Goal: Transaction & Acquisition: Purchase product/service

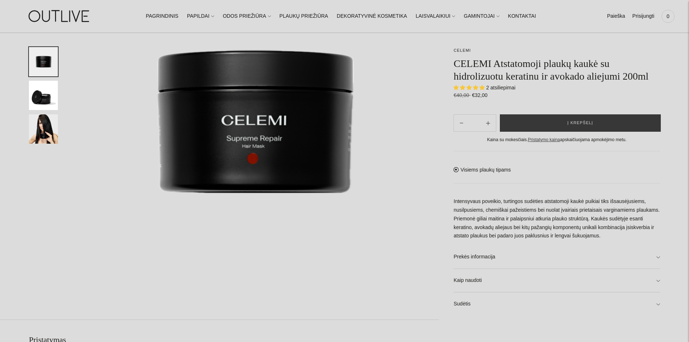
scroll to position [121, 0]
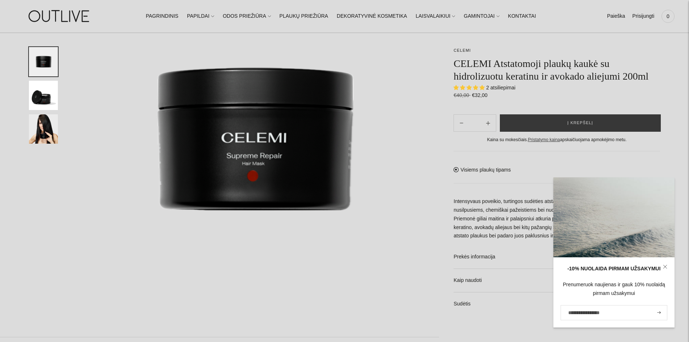
click at [74, 18] on img at bounding box center [59, 16] width 90 height 25
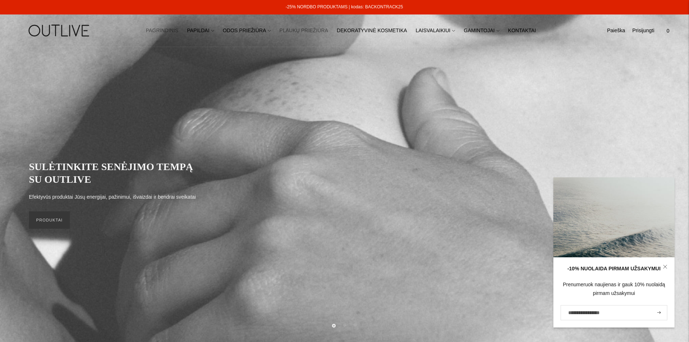
click at [303, 32] on link "PLAUKŲ PRIEŽIŪRA" at bounding box center [304, 31] width 49 height 16
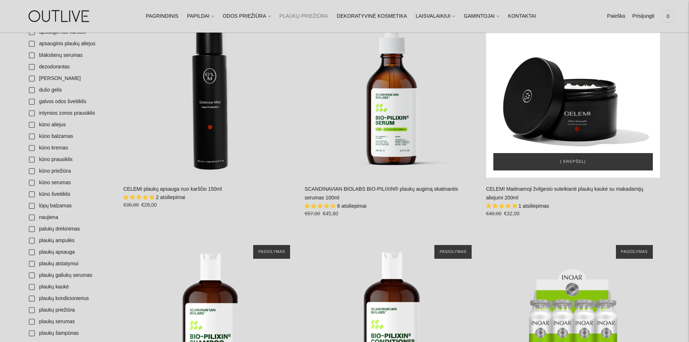
scroll to position [241, 0]
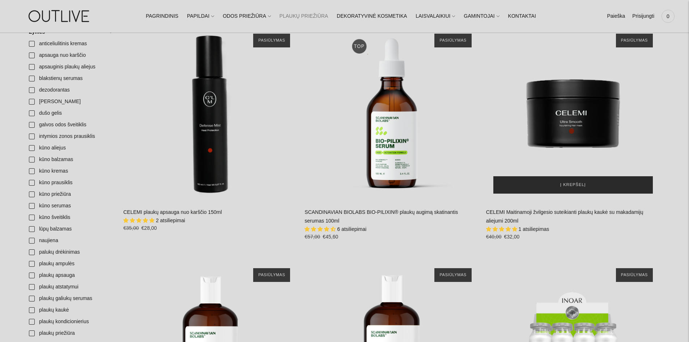
click at [581, 182] on span "Į krepšelį" at bounding box center [574, 184] width 26 height 7
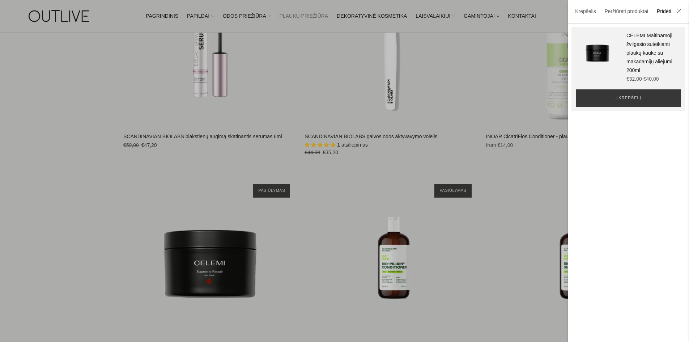
scroll to position [1387, 0]
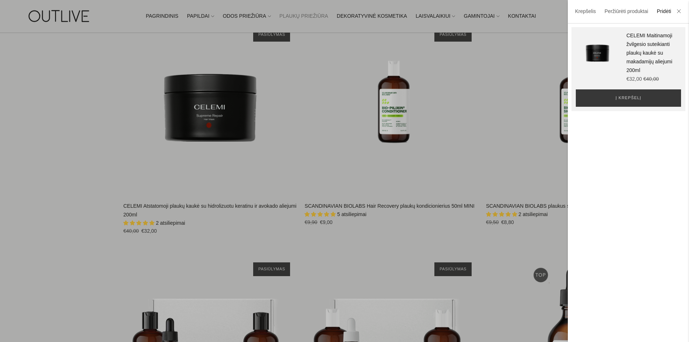
click at [224, 132] on div at bounding box center [344, 171] width 689 height 342
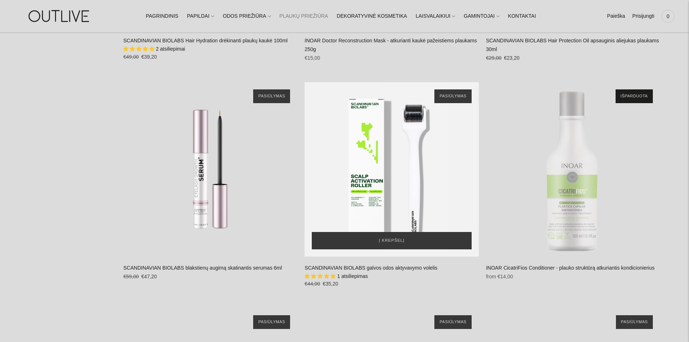
scroll to position [1341, 0]
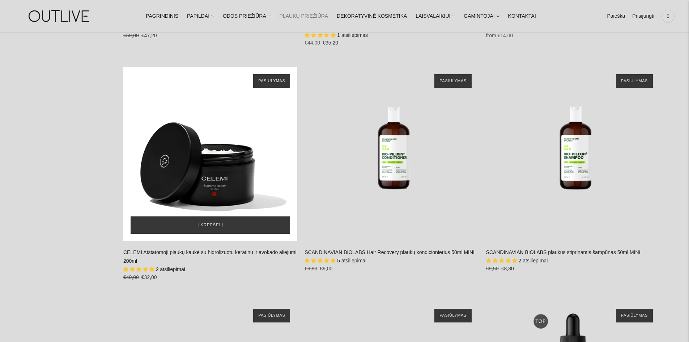
click at [233, 175] on div "CELEMI Atstatomoji plaukų kaukė su hidrolizuotu keratinu ir avokado aliejumi 20…" at bounding box center [210, 154] width 174 height 174
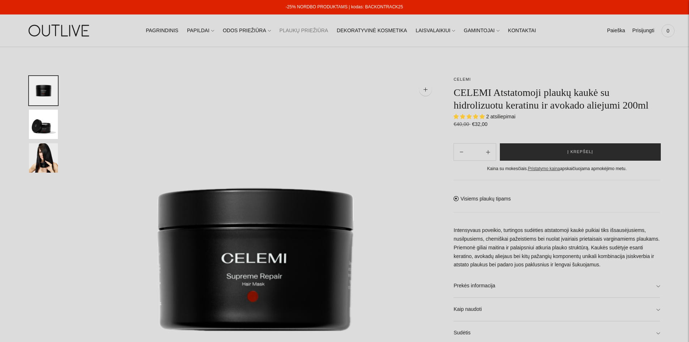
click at [563, 152] on button "Į krepšelį" at bounding box center [580, 151] width 161 height 17
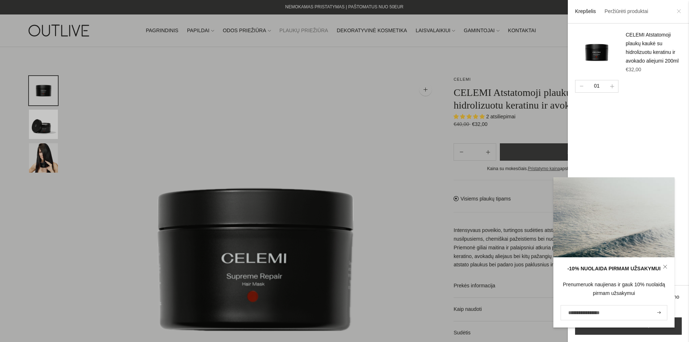
click at [679, 10] on icon at bounding box center [679, 11] width 4 height 4
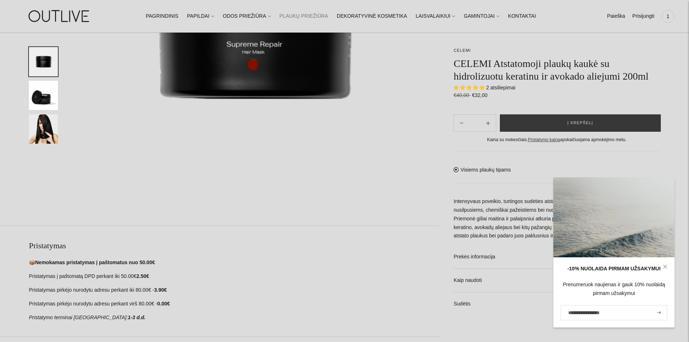
scroll to position [181, 0]
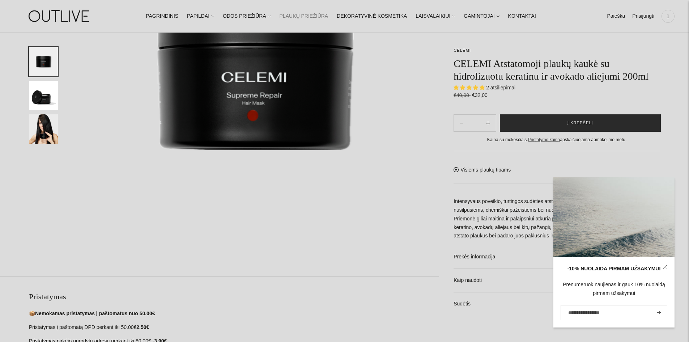
click at [564, 117] on button "Į krepšelį" at bounding box center [580, 122] width 161 height 17
click at [562, 123] on button "Į krepšelį" at bounding box center [580, 122] width 161 height 17
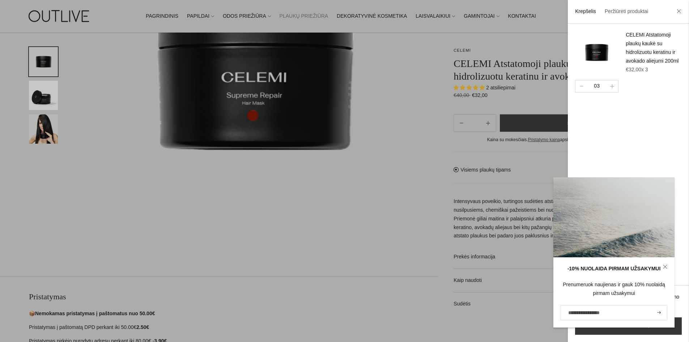
click at [641, 60] on link "CELEMI Atstatomoji plaukų kaukė su hidrolizuotu keratinu ir avokado aliejumi 20…" at bounding box center [652, 48] width 53 height 32
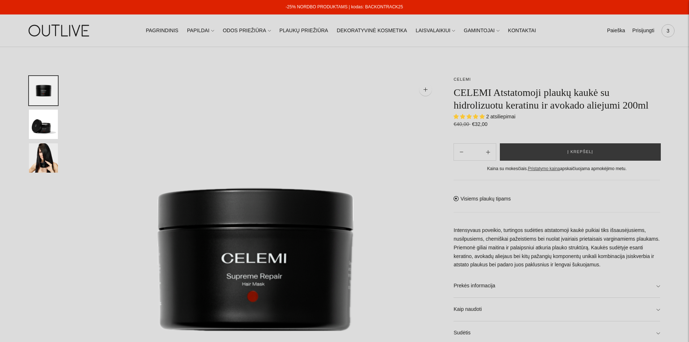
click at [668, 31] on span "3" at bounding box center [668, 31] width 10 height 10
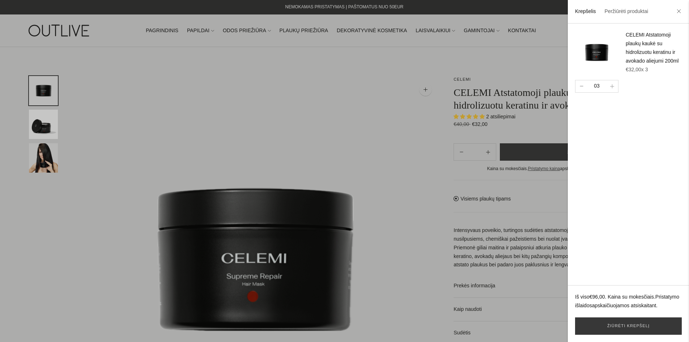
click at [581, 91] on button "button" at bounding box center [582, 86] width 12 height 12
click at [624, 325] on link "Žiūrėti krepšelį" at bounding box center [628, 325] width 107 height 17
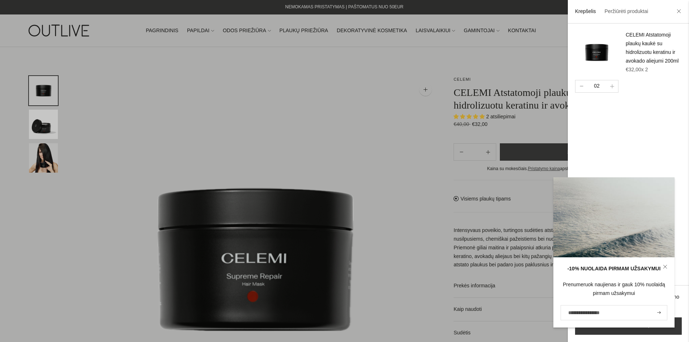
drag, startPoint x: 583, startPoint y: 92, endPoint x: 581, endPoint y: 94, distance: 3.8
click at [582, 87] on icon "button" at bounding box center [582, 86] width 4 height 1
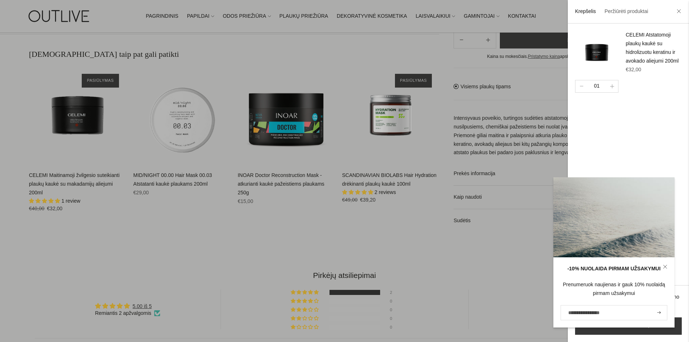
scroll to position [543, 0]
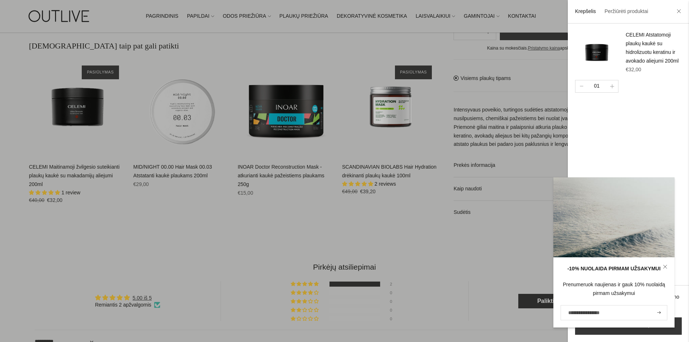
click at [66, 103] on div at bounding box center [344, 171] width 689 height 342
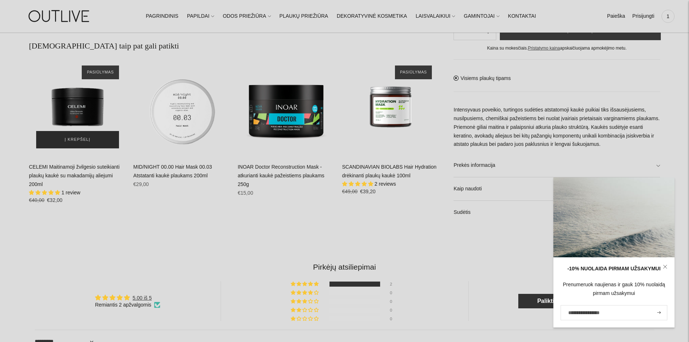
click at [77, 137] on span "Į krepšelį" at bounding box center [78, 139] width 26 height 7
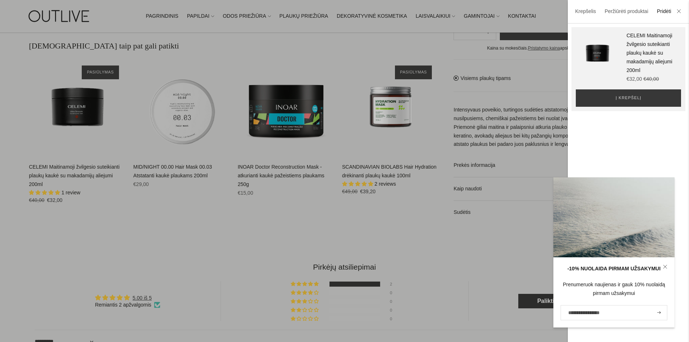
click at [589, 313] on input "El. pašto adresas" at bounding box center [614, 312] width 107 height 15
click at [659, 312] on icon "submit" at bounding box center [660, 312] width 4 height 3
click at [620, 310] on input "El. pašto adresas" at bounding box center [614, 312] width 107 height 15
click at [620, 311] on input "El. pašto adresas" at bounding box center [614, 312] width 107 height 15
click at [614, 315] on input "El. pašto adresas" at bounding box center [614, 312] width 107 height 15
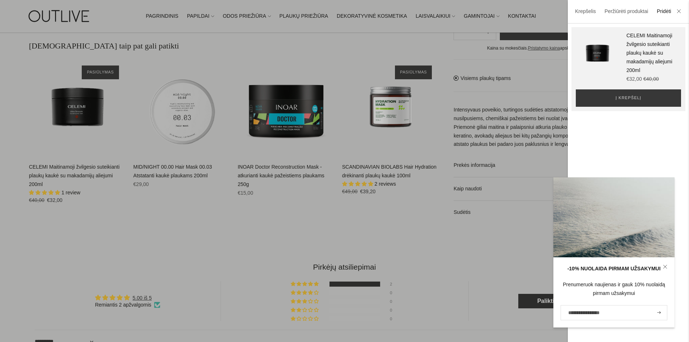
click at [630, 312] on input "El. pašto adresas" at bounding box center [614, 312] width 107 height 15
click at [663, 314] on button "submit" at bounding box center [659, 313] width 8 height 14
click at [635, 315] on input "El. pašto adresas" at bounding box center [614, 312] width 107 height 15
click at [611, 309] on input "El. pašto adresas" at bounding box center [614, 312] width 107 height 15
click at [605, 311] on input "El. pašto adresas" at bounding box center [614, 312] width 107 height 15
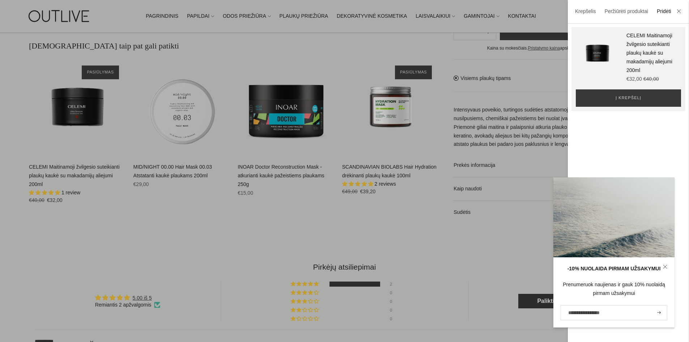
click at [605, 311] on input "El. pašto adresas" at bounding box center [614, 312] width 107 height 15
click at [579, 309] on label "El. pašto adresas" at bounding box center [585, 305] width 37 height 9
click at [574, 313] on input "El. pašto adresas" at bounding box center [614, 312] width 107 height 15
click at [575, 312] on input "El. pašto adresas" at bounding box center [614, 312] width 107 height 15
drag, startPoint x: 568, startPoint y: 313, endPoint x: 572, endPoint y: 315, distance: 4.6
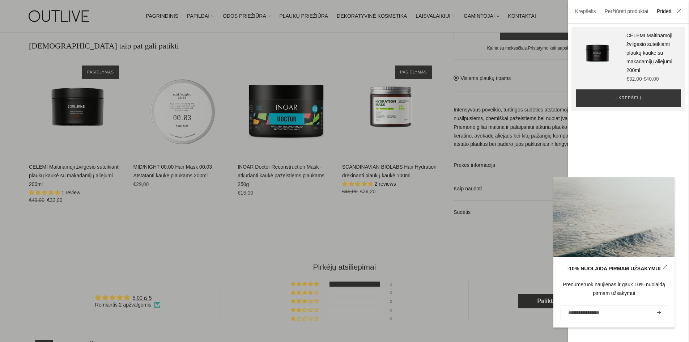
click at [569, 314] on input "El. pašto adresas" at bounding box center [614, 312] width 107 height 15
click at [660, 313] on icon "submit" at bounding box center [660, 312] width 4 height 3
click at [625, 315] on input "El. pašto adresas" at bounding box center [614, 312] width 107 height 15
click at [622, 148] on div "**********" at bounding box center [628, 183] width 121 height 319
click at [522, 214] on div at bounding box center [344, 171] width 689 height 342
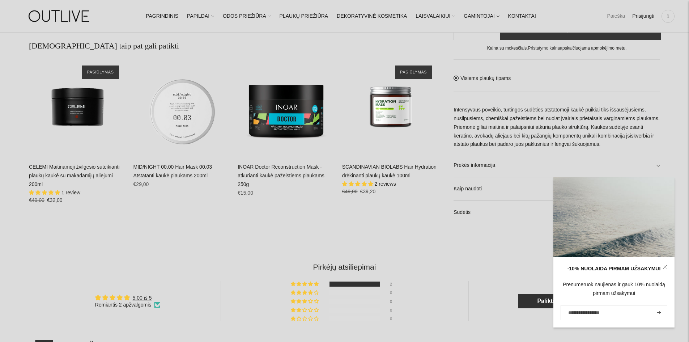
click at [617, 17] on link "Paieška" at bounding box center [616, 16] width 18 height 16
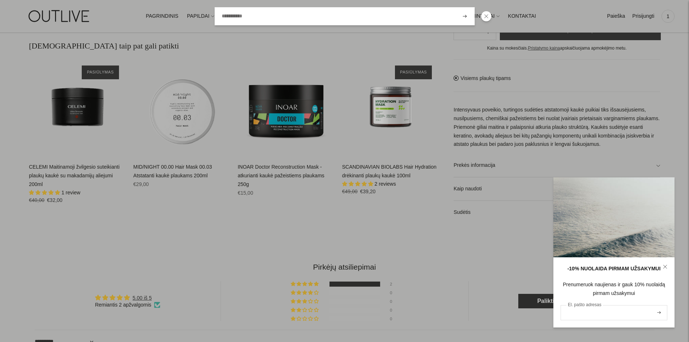
drag, startPoint x: 583, startPoint y: 313, endPoint x: 579, endPoint y: 315, distance: 4.9
click at [582, 313] on input "El. pašto adresas" at bounding box center [614, 312] width 107 height 15
type input "**********"
click at [661, 313] on icon "submit" at bounding box center [660, 312] width 4 height 3
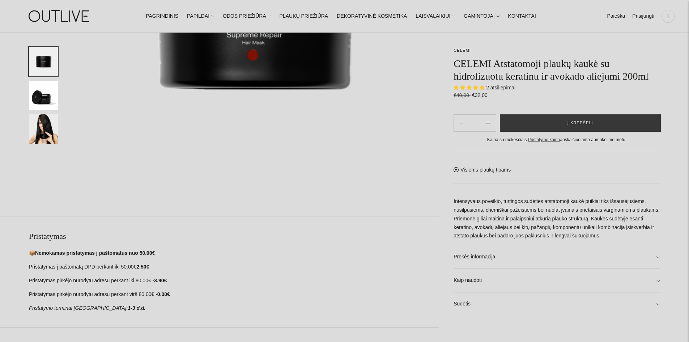
scroll to position [482, 0]
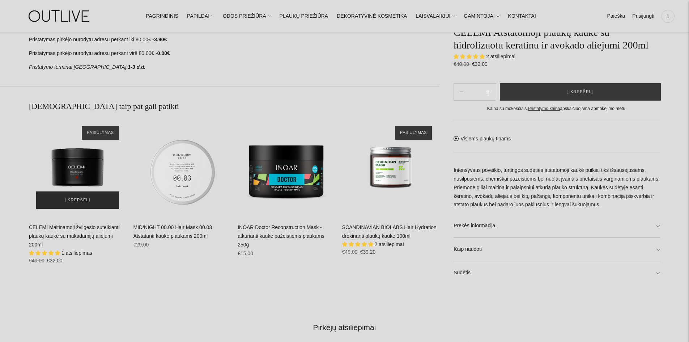
click at [88, 195] on button "Į krepšelį" at bounding box center [77, 199] width 83 height 17
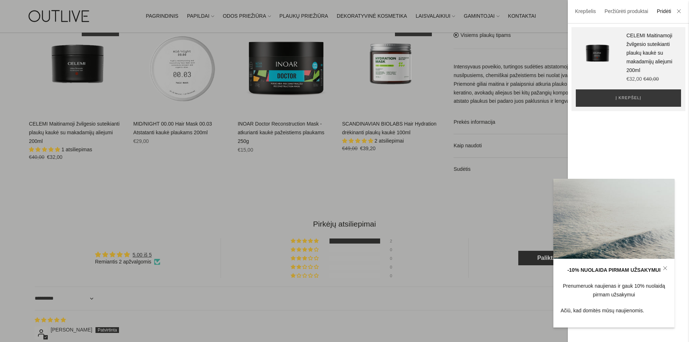
scroll to position [575, 0]
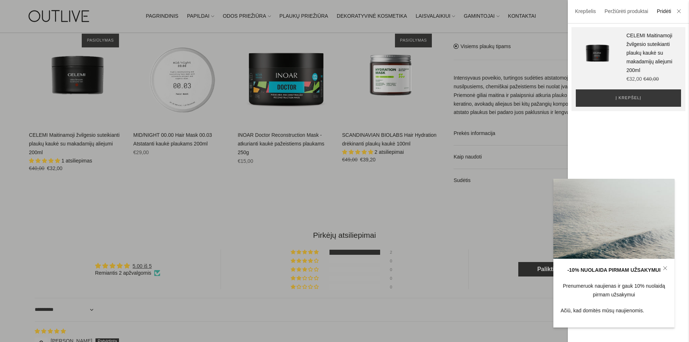
click at [648, 140] on div "**********" at bounding box center [628, 183] width 121 height 319
click at [668, 265] on link at bounding box center [665, 268] width 19 height 19
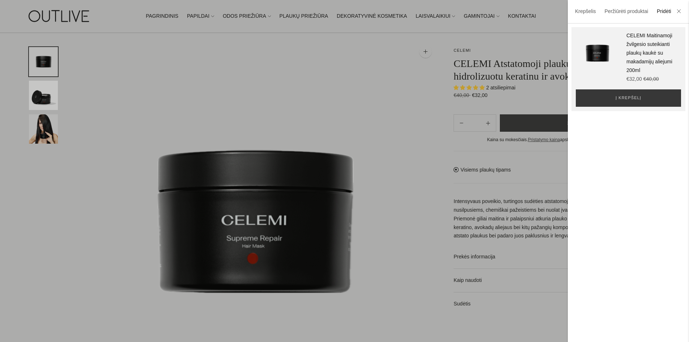
scroll to position [0, 0]
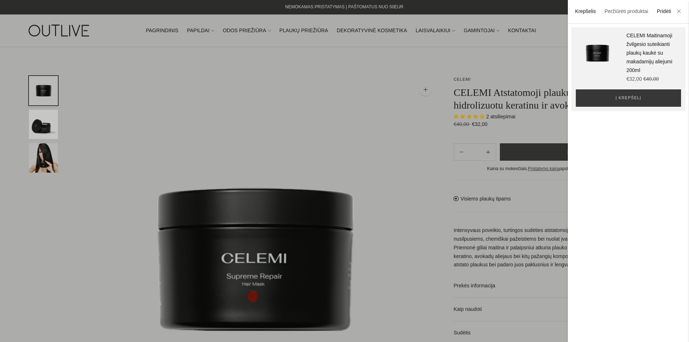
click at [588, 10] on link "Krepšelis" at bounding box center [585, 11] width 21 height 6
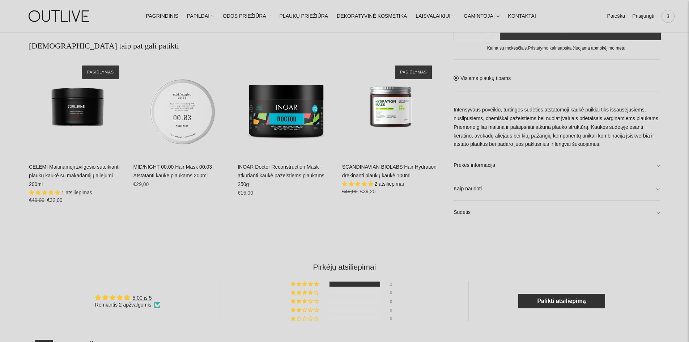
click at [668, 17] on span "3" at bounding box center [668, 16] width 10 height 10
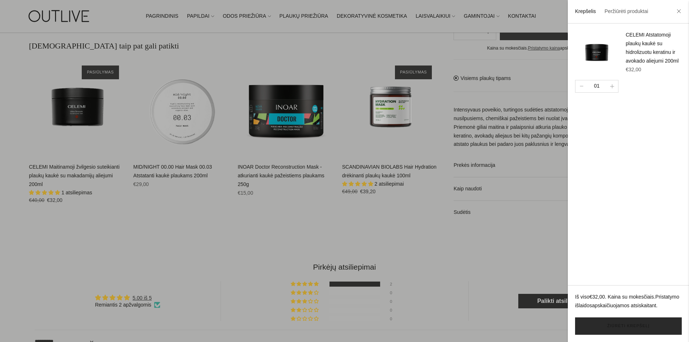
click at [623, 329] on link "Žiūrėti krepšelį" at bounding box center [628, 325] width 107 height 17
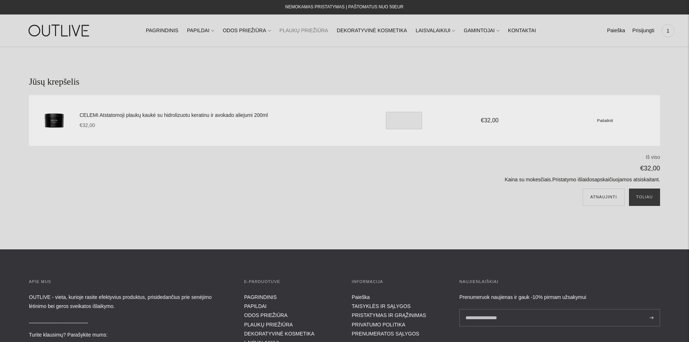
click at [309, 32] on link "PLAUKŲ PRIEŽIŪRA" at bounding box center [304, 31] width 49 height 16
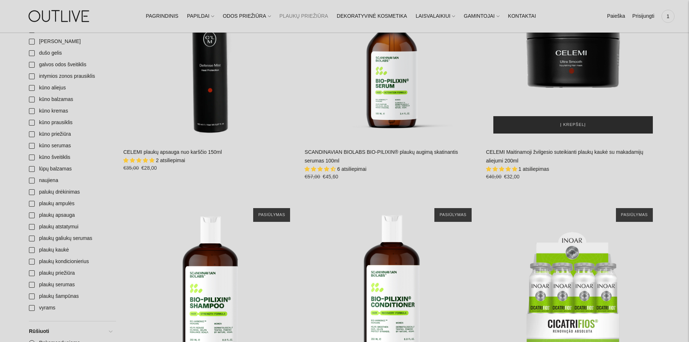
click at [573, 125] on span "Į krepšelį" at bounding box center [574, 124] width 26 height 7
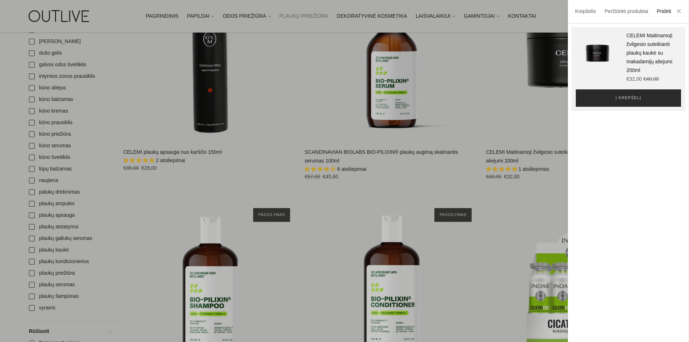
click at [623, 102] on span "Į krepšelį" at bounding box center [629, 97] width 26 height 7
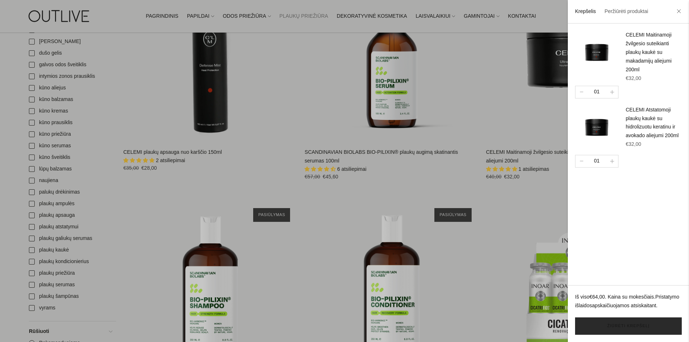
click at [629, 326] on link "Žiūrėti krepšelį" at bounding box center [628, 325] width 107 height 17
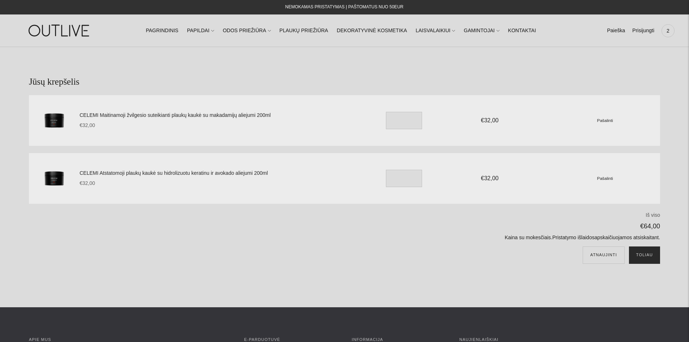
click at [651, 256] on button "Toliau" at bounding box center [644, 254] width 31 height 17
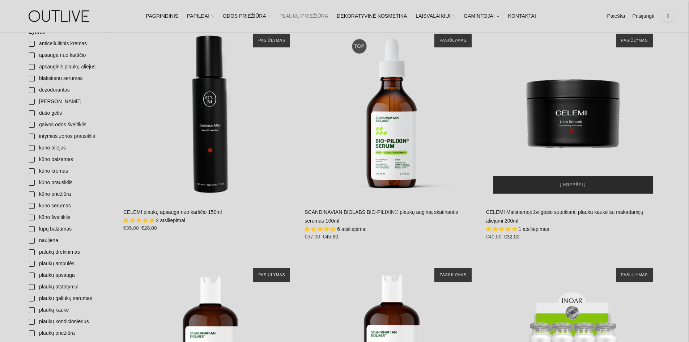
click at [570, 186] on span "Į krepšelį" at bounding box center [574, 184] width 26 height 7
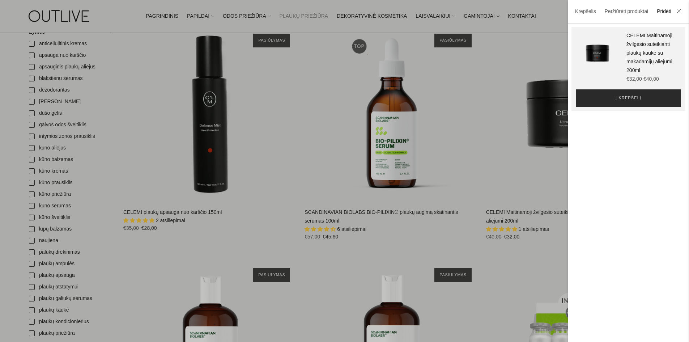
click at [612, 107] on button "Į krepšelį" at bounding box center [628, 97] width 105 height 17
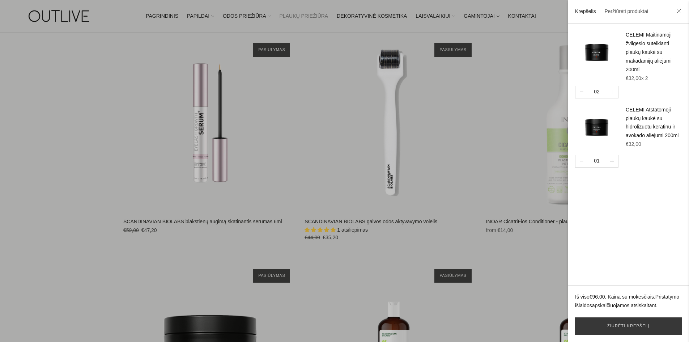
scroll to position [1327, 0]
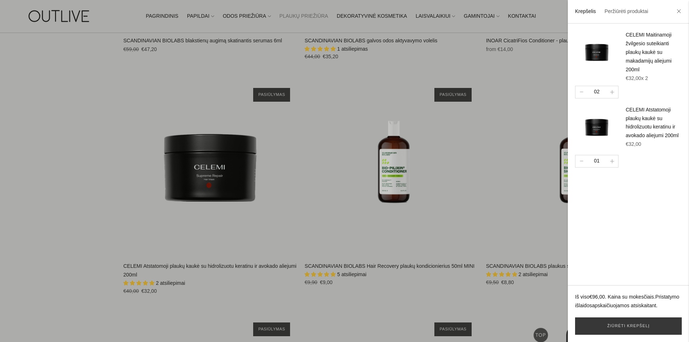
click at [215, 190] on div at bounding box center [344, 171] width 689 height 342
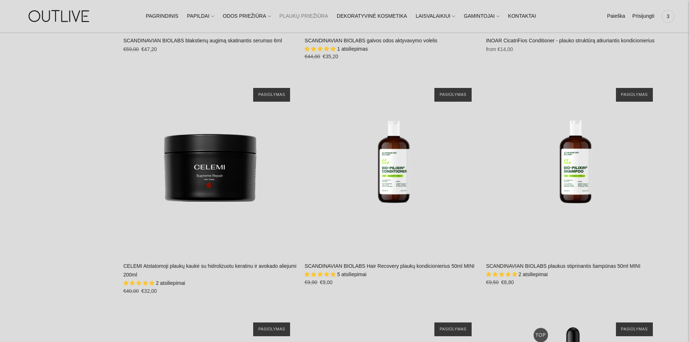
scroll to position [256, 0]
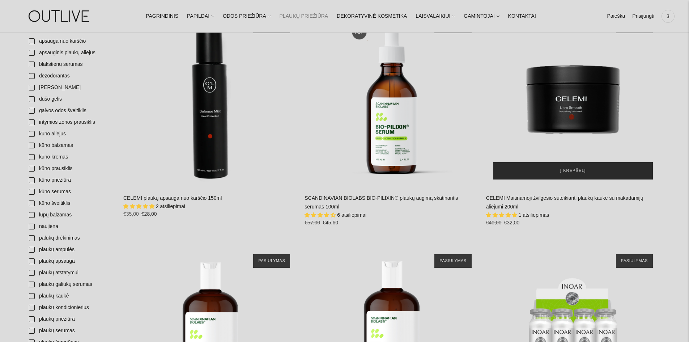
click at [543, 174] on button "Į krepšelį" at bounding box center [574, 170] width 160 height 17
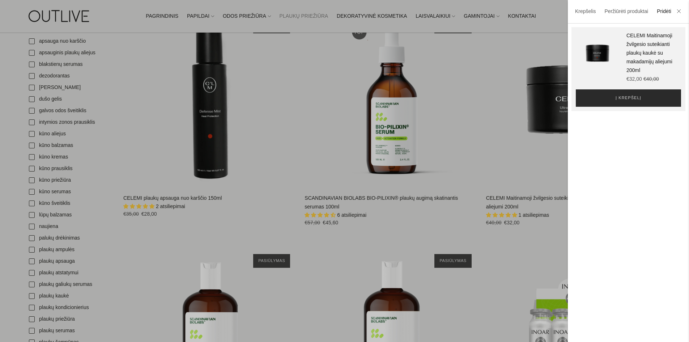
click at [619, 102] on span "Į krepšelį" at bounding box center [629, 97] width 26 height 7
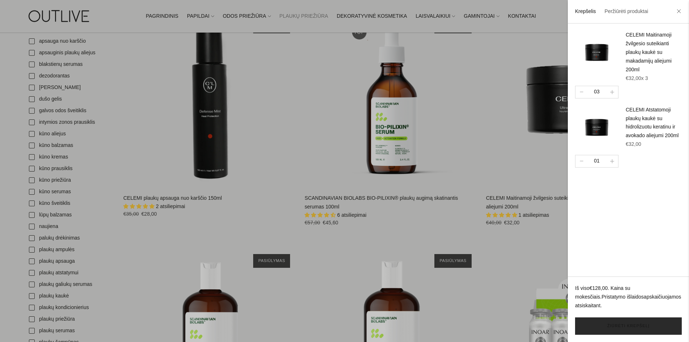
click at [637, 328] on link "Žiūrėti krepšelį" at bounding box center [628, 325] width 107 height 17
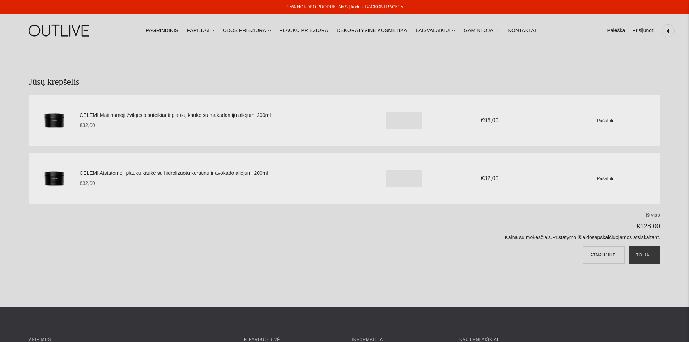
drag, startPoint x: 398, startPoint y: 122, endPoint x: 363, endPoint y: 123, distance: 35.9
click at [363, 123] on div "CELEMI Maitinamoji žvilgesio suteikianti plaukų kaukė su makadamijų aliejumi 20…" at bounding box center [370, 120] width 581 height 33
type input "*"
click at [332, 205] on form "CELEMI Maitinamoji žvilgesio suteikianti plaukų kaukė su makadamijų aliejumi 20…" at bounding box center [345, 181] width 632 height 173
click at [604, 256] on button "Atnaujinti" at bounding box center [604, 254] width 42 height 17
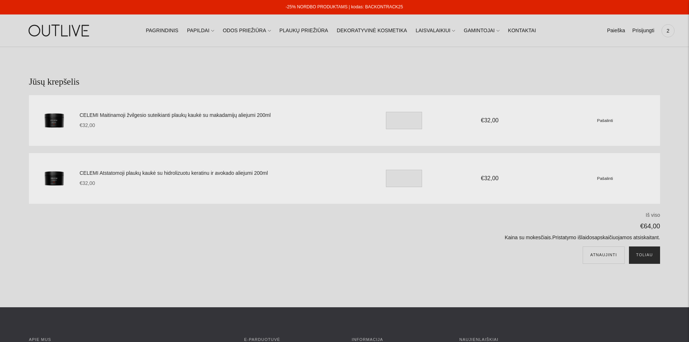
click at [646, 253] on button "Toliau" at bounding box center [644, 254] width 31 height 17
